Goal: Task Accomplishment & Management: Use online tool/utility

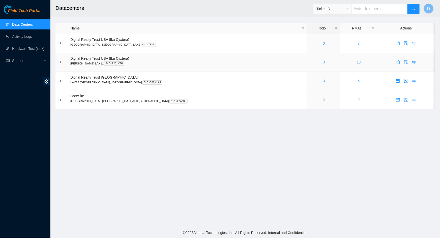
click at [323, 61] on link "3" at bounding box center [324, 62] width 2 height 4
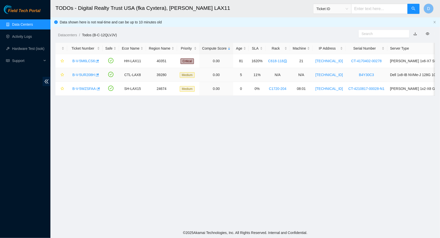
click at [83, 73] on link "B-V-5UR208H" at bounding box center [83, 75] width 22 height 4
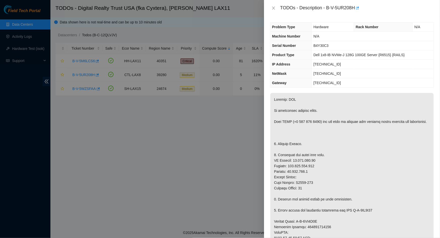
click at [269, 5] on div "TODOs - Description - B-V-5UR208H" at bounding box center [352, 8] width 176 height 16
click at [273, 7] on icon "close" at bounding box center [274, 8] width 4 height 4
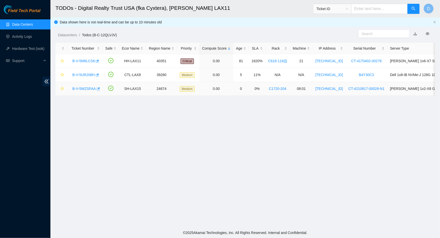
click at [89, 88] on link "B-V-5WZSFAA" at bounding box center [83, 89] width 23 height 4
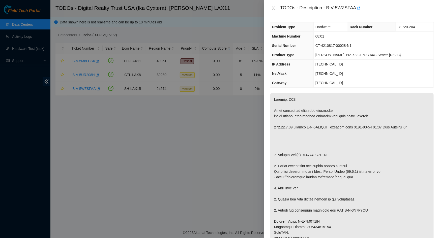
click at [272, 11] on div "TODOs - Description - B-V-5WZSFAA" at bounding box center [352, 8] width 164 height 8
click at [272, 9] on icon "close" at bounding box center [274, 8] width 4 height 4
